Goal: Task Accomplishment & Management: Use online tool/utility

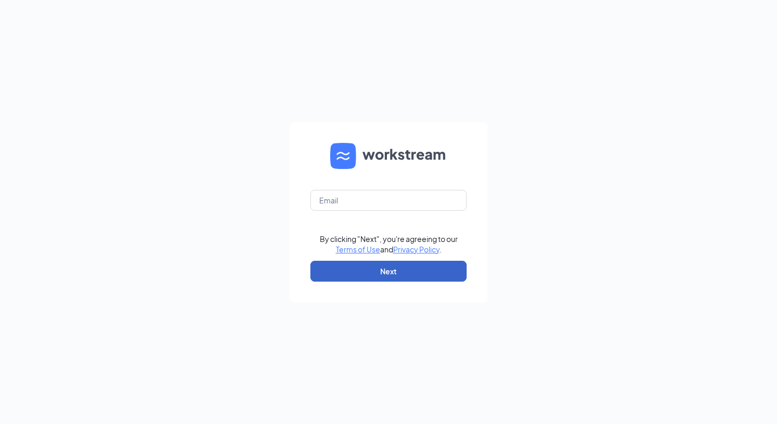
click at [421, 273] on button "Next" at bounding box center [388, 270] width 156 height 21
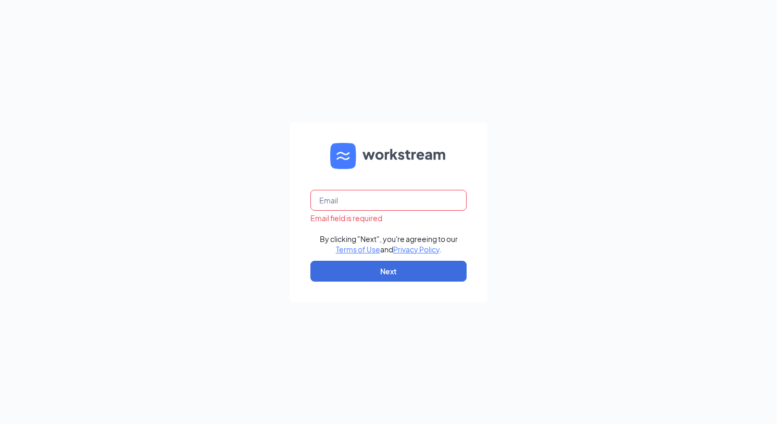
click at [380, 204] on input "text" at bounding box center [388, 200] width 156 height 21
type input "5653@internal-email.com"
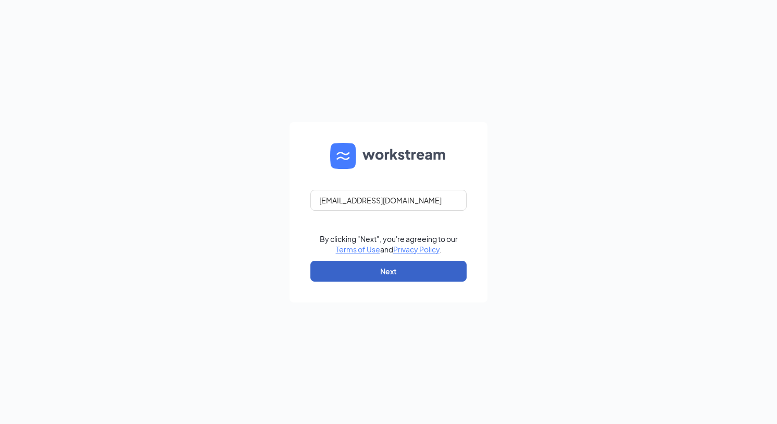
click at [409, 271] on button "Next" at bounding box center [388, 270] width 156 height 21
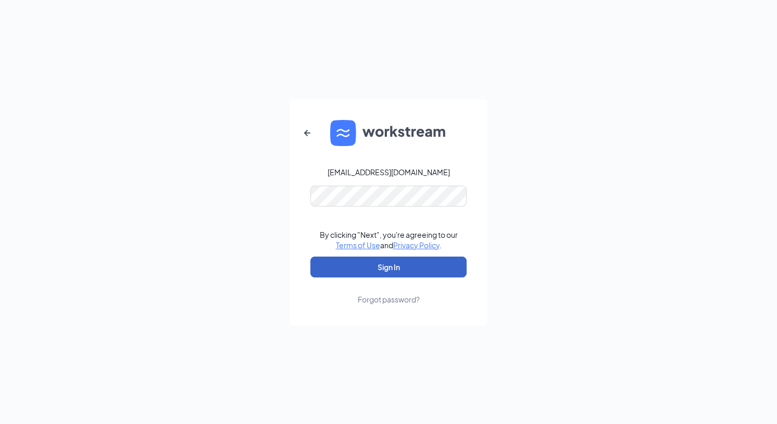
click at [400, 262] on button "Sign In" at bounding box center [388, 266] width 156 height 21
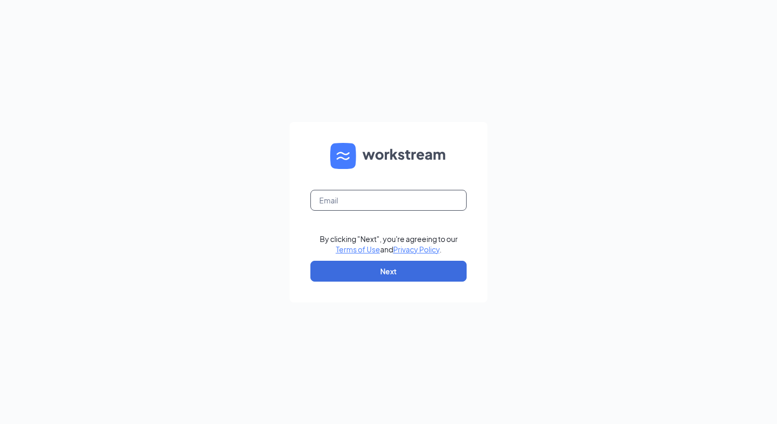
click at [375, 204] on input "text" at bounding box center [388, 200] width 156 height 21
type input "[EMAIL_ADDRESS][DOMAIN_NAME]"
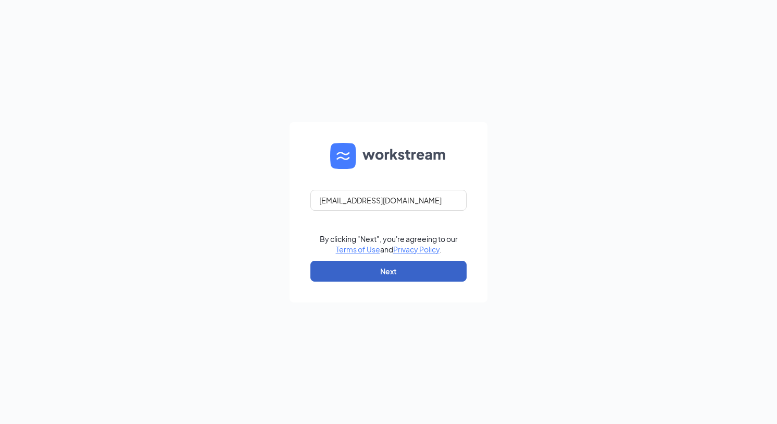
click at [355, 273] on button "Next" at bounding box center [388, 270] width 156 height 21
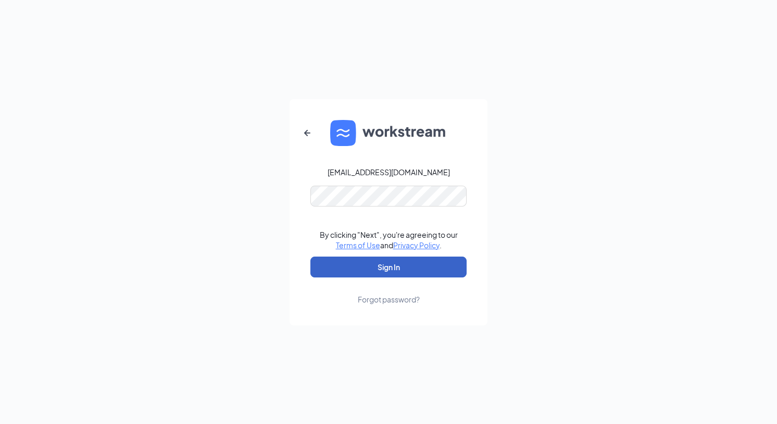
click at [374, 269] on button "Sign In" at bounding box center [388, 266] width 156 height 21
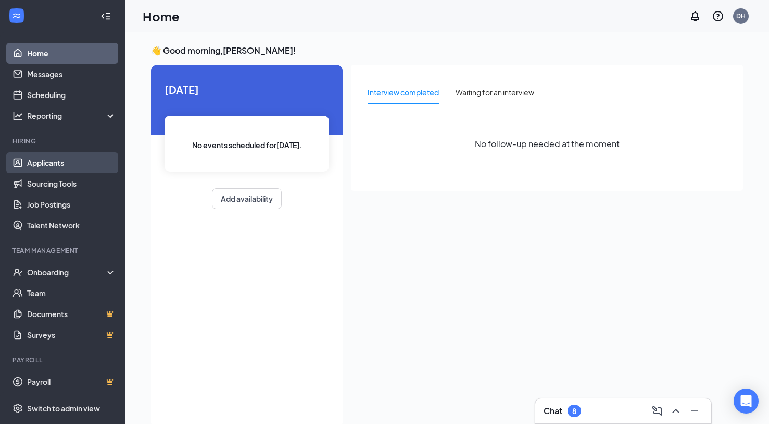
click at [33, 163] on link "Applicants" at bounding box center [71, 162] width 89 height 21
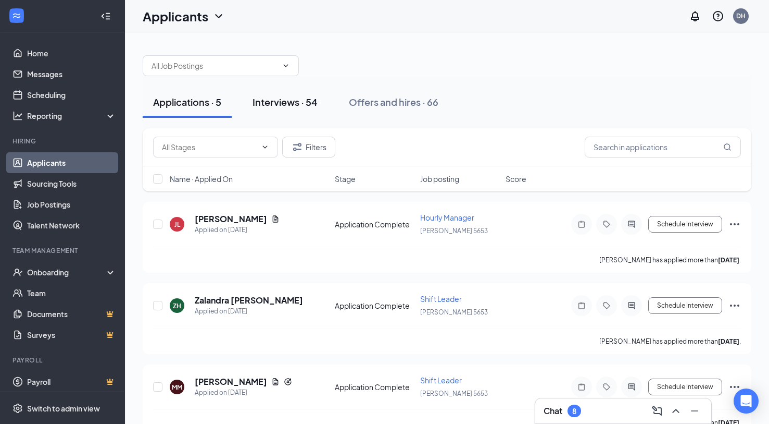
click at [289, 105] on div "Interviews · 54" at bounding box center [285, 101] width 65 height 13
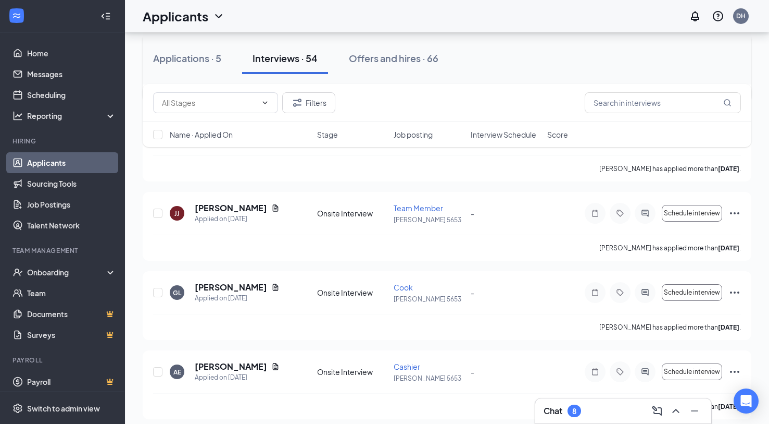
scroll to position [1198, 0]
